Goal: Task Accomplishment & Management: Manage account settings

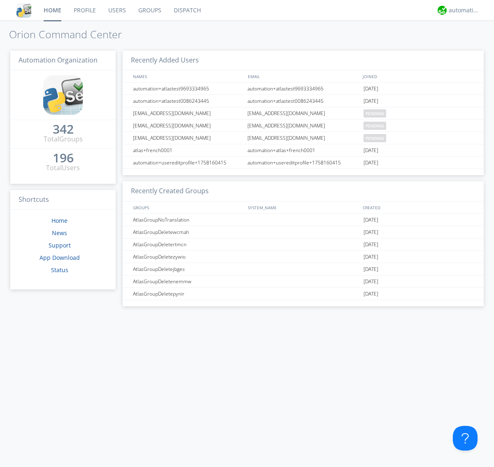
click at [116, 10] on link "Users" at bounding box center [117, 10] width 30 height 21
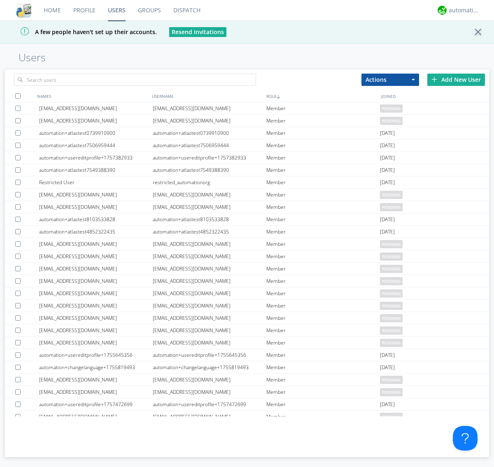
click at [456, 79] on div "Add New User" at bounding box center [456, 80] width 58 height 12
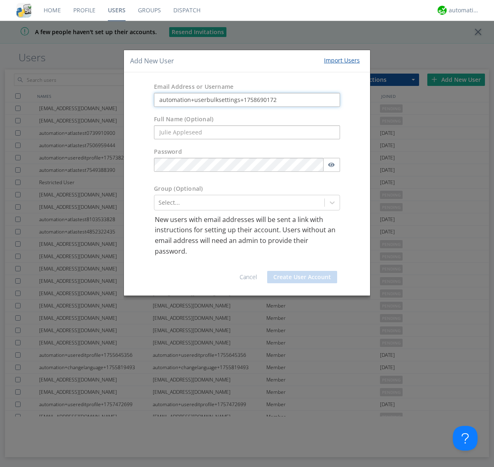
type input "automation+userbulksettings+1758690172"
click at [302, 277] on button "Create User Account" at bounding box center [302, 277] width 70 height 12
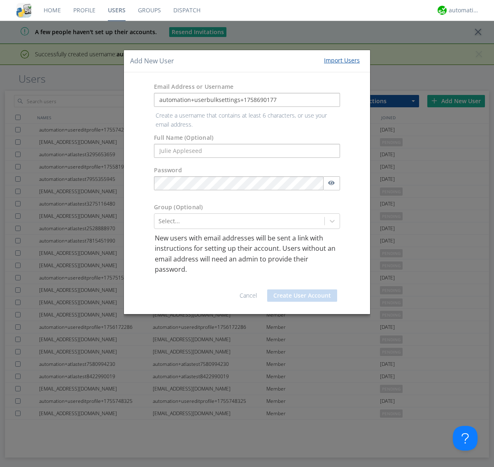
type input "automation+userbulksettings+1758690177"
click at [302, 290] on button "Create User Account" at bounding box center [302, 296] width 70 height 12
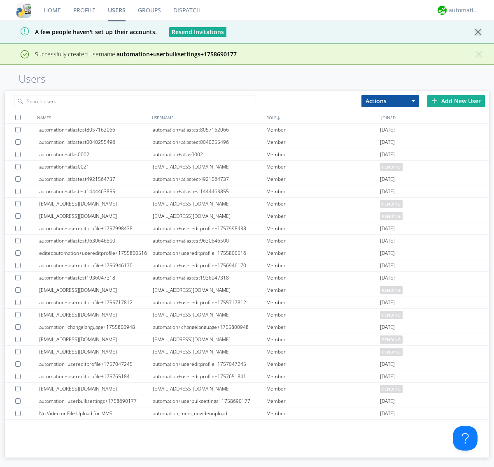
click at [456, 101] on div "Add New User" at bounding box center [456, 101] width 58 height 12
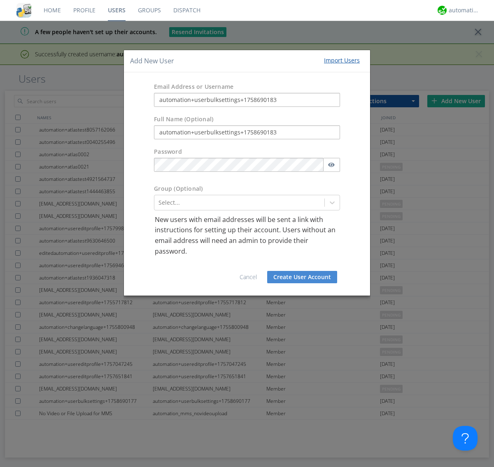
click at [302, 277] on button "Create User Account" at bounding box center [302, 277] width 70 height 12
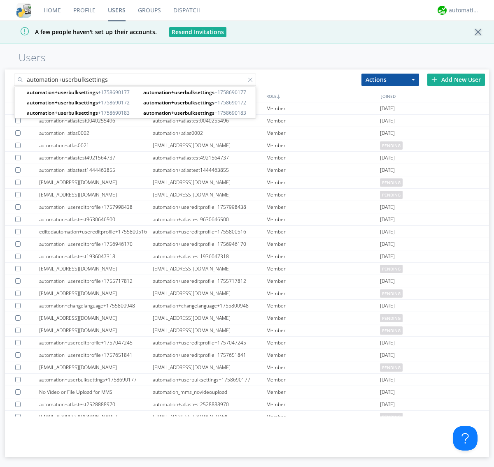
type input "automation+userbulksettings"
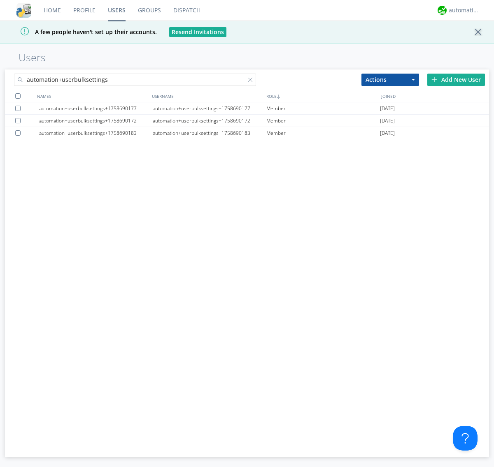
click at [18, 96] on div at bounding box center [17, 95] width 5 height 5
click at [390, 79] on button "Actions" at bounding box center [390, 80] width 58 height 12
click at [0, 0] on link "Edit Settings" at bounding box center [0, 0] width 0 height 0
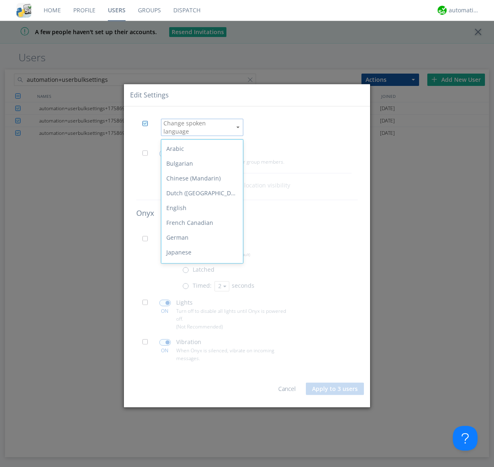
click at [200, 349] on div "Spanish" at bounding box center [201, 356] width 81 height 15
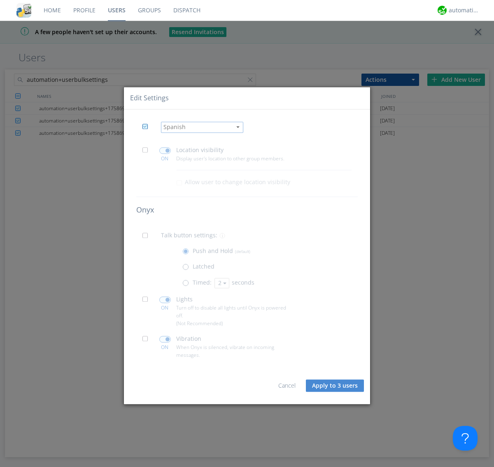
click at [147, 152] on span at bounding box center [147, 152] width 10 height 10
click at [0, 0] on input "checkbox" at bounding box center [0, 0] width 0 height 0
click at [165, 151] on span at bounding box center [165, 150] width 12 height 7
click at [0, 0] on input "checkbox" at bounding box center [0, 0] width 0 height 0
click at [147, 238] on span at bounding box center [147, 238] width 10 height 10
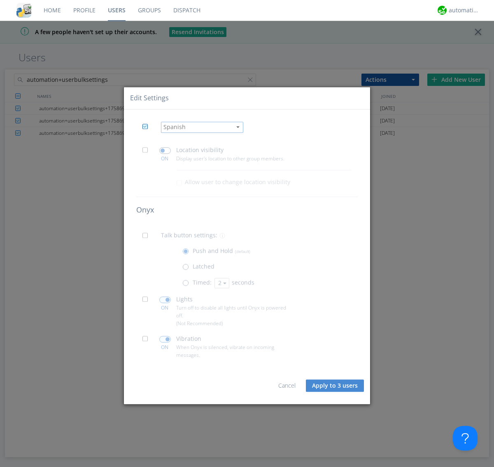
click at [0, 0] on input "checkbox" at bounding box center [0, 0] width 0 height 0
click at [187, 285] on span at bounding box center [187, 285] width 10 height 10
click at [0, 0] on input "radio" at bounding box center [0, 0] width 0 height 0
click at [221, 283] on button "2" at bounding box center [221, 283] width 15 height 10
click at [0, 0] on link "3" at bounding box center [0, 0] width 0 height 0
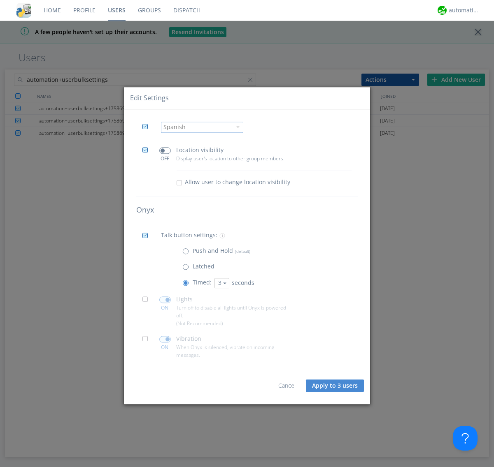
click at [147, 302] on span at bounding box center [147, 302] width 10 height 10
click at [0, 0] on input "checkbox" at bounding box center [0, 0] width 0 height 0
click at [165, 299] on span at bounding box center [165, 300] width 12 height 7
click at [0, 0] on input "checkbox" at bounding box center [0, 0] width 0 height 0
click at [147, 341] on span at bounding box center [147, 341] width 10 height 10
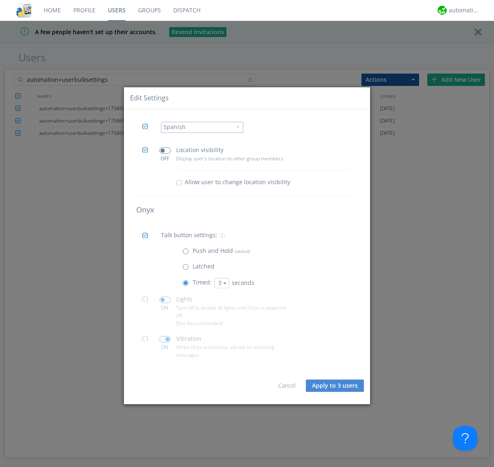
click at [0, 0] on input "checkbox" at bounding box center [0, 0] width 0 height 0
click at [165, 339] on span at bounding box center [165, 339] width 12 height 7
click at [0, 0] on input "checkbox" at bounding box center [0, 0] width 0 height 0
click at [335, 386] on button "Apply to 3 users" at bounding box center [335, 386] width 58 height 12
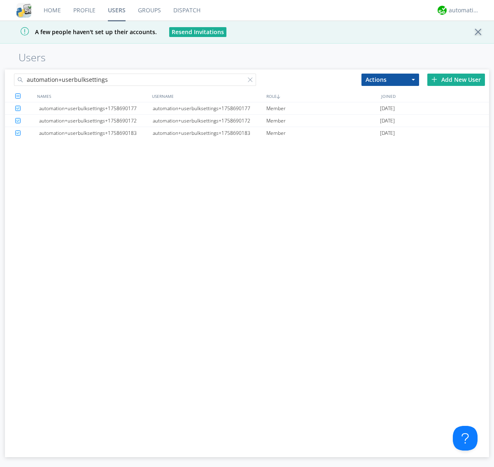
click at [116, 10] on link "Users" at bounding box center [117, 10] width 30 height 21
click at [252, 81] on div at bounding box center [252, 81] width 8 height 8
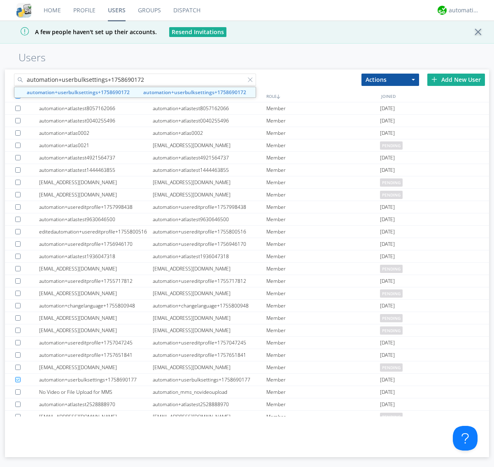
type input "automation+userbulksettings+1758690172"
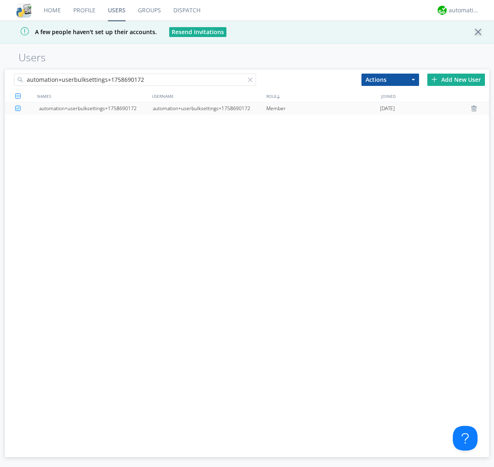
click at [209, 108] on div "automation+userbulksettings+1758690172" at bounding box center [210, 108] width 114 height 12
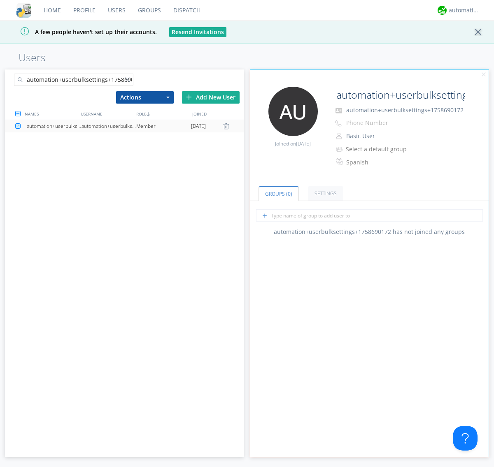
click at [324, 193] on link "Settings" at bounding box center [325, 193] width 35 height 14
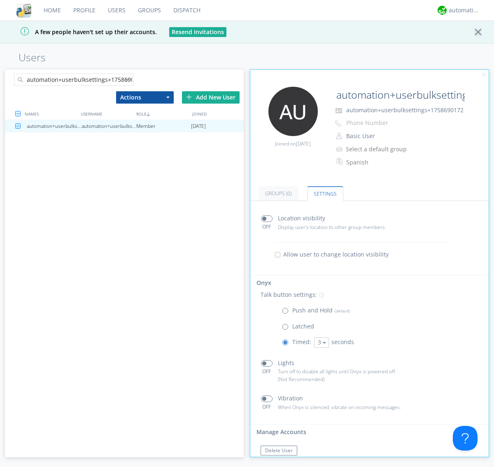
scroll to position [18, 0]
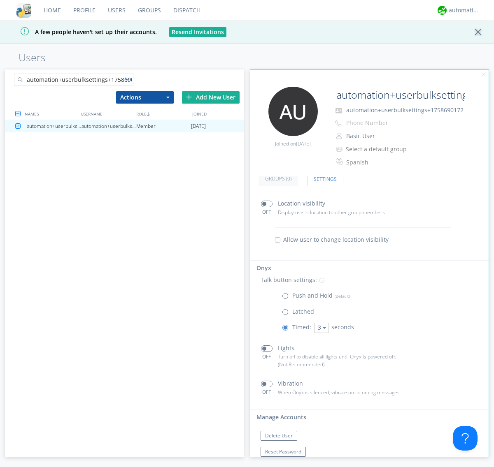
click at [129, 81] on div at bounding box center [129, 81] width 8 height 8
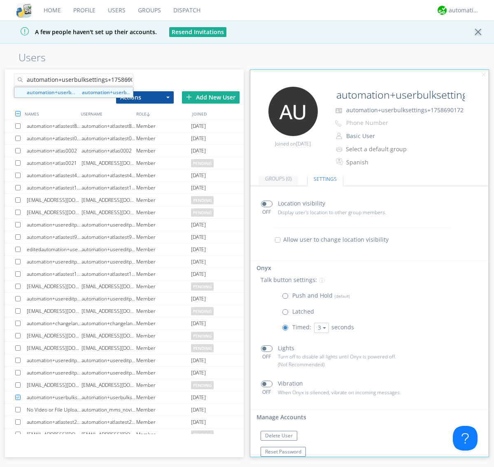
scroll to position [0, 9]
type input "automation+userbulksettings+1758690177"
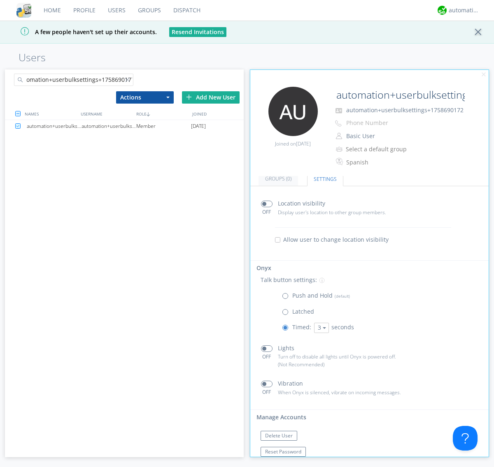
click at [109, 126] on div "automation+userbulksettings+1758690177" at bounding box center [108, 126] width 55 height 12
